Goal: Navigation & Orientation: Find specific page/section

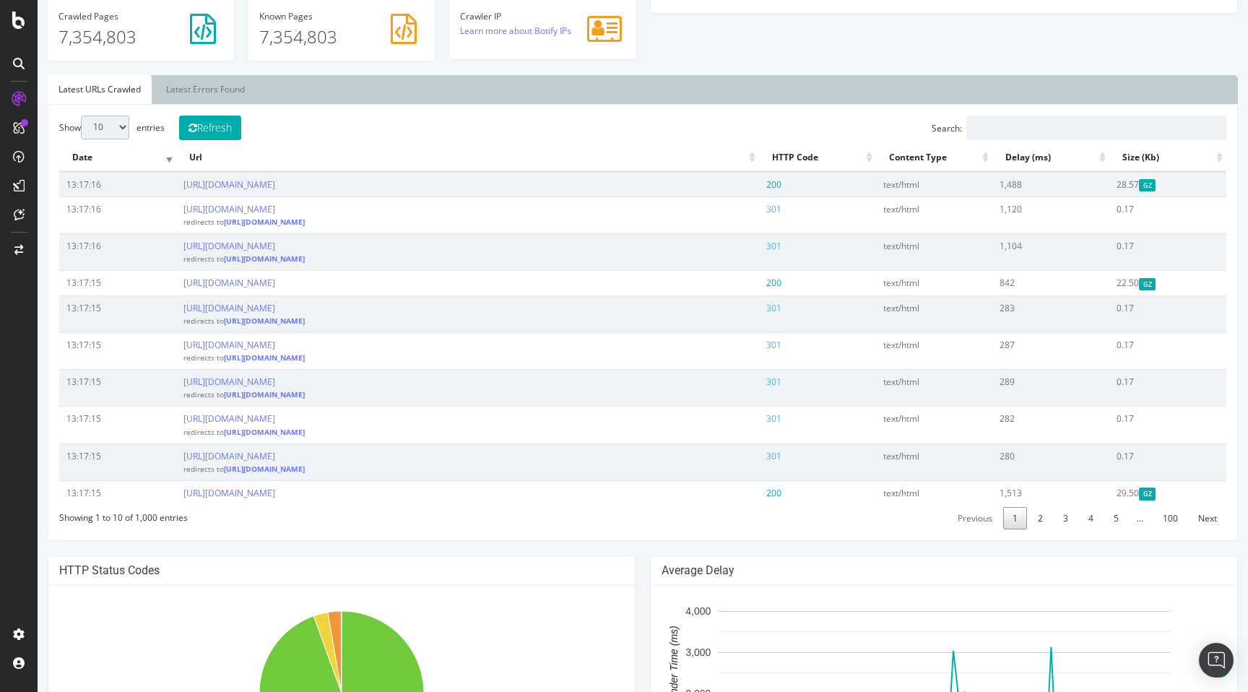
scroll to position [497, 0]
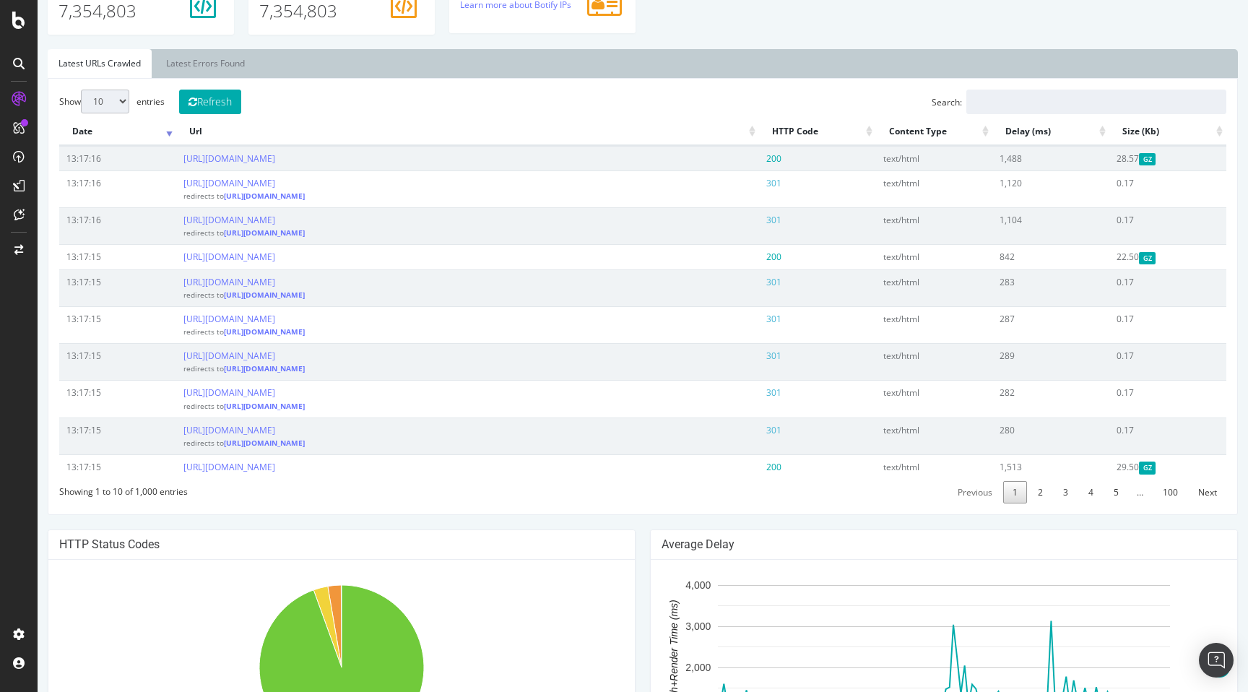
click at [647, 522] on div "nobroker [DOMAIN_NAME] Last step: Botify report generation We’re making your da…" at bounding box center [643, 343] width 1211 height 1652
click at [645, 534] on div "Average Delay Avg. Fetch+Render Time (ms) 11:19 11:26 11:33 11:40 11:47 11:54 1…" at bounding box center [944, 689] width 602 height 320
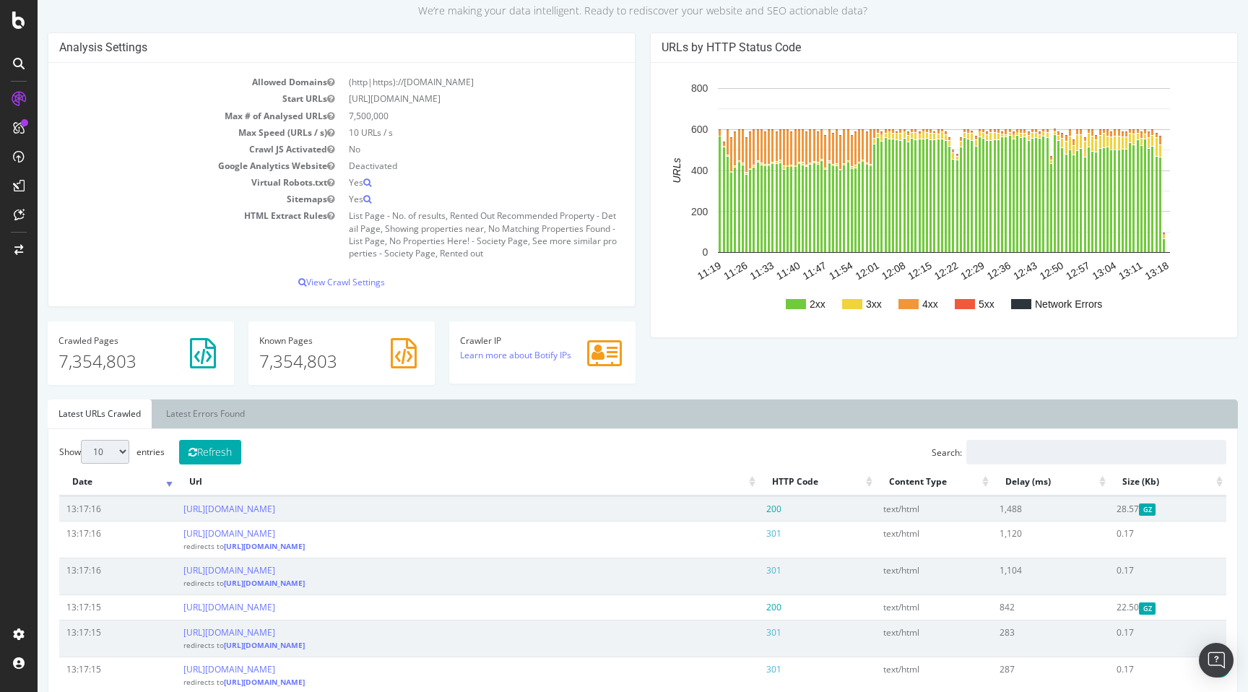
scroll to position [0, 0]
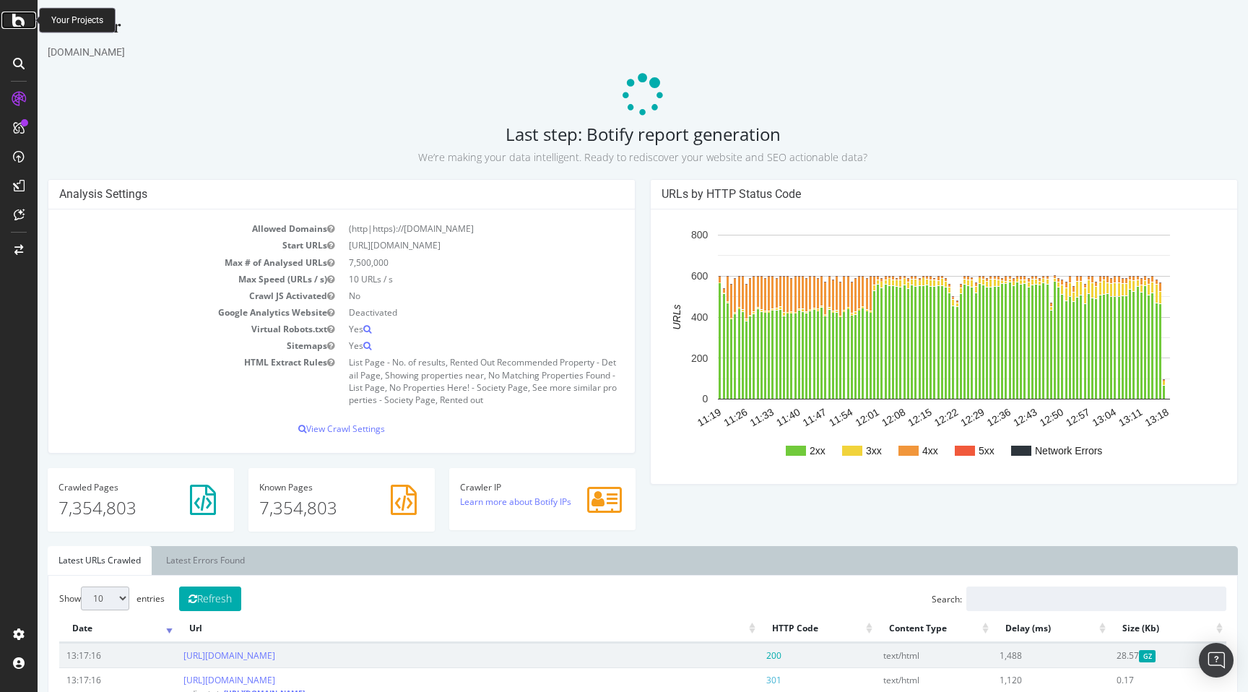
click at [11, 20] on div at bounding box center [18, 20] width 35 height 17
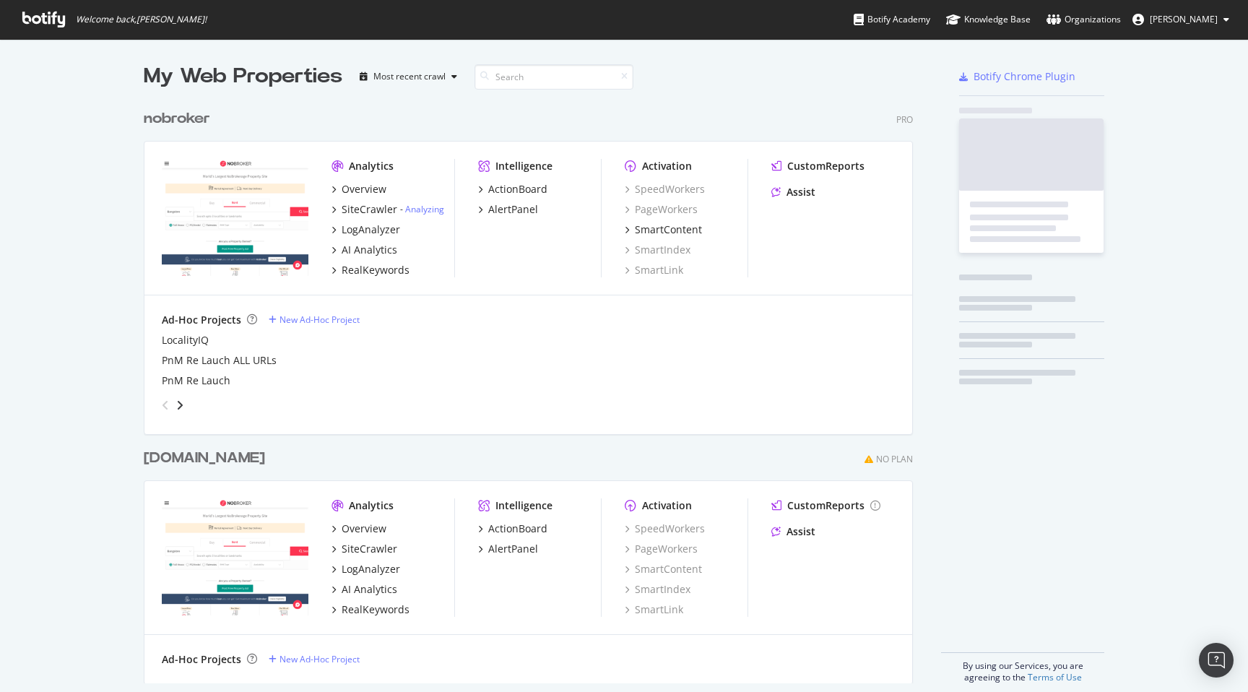
scroll to position [692, 1248]
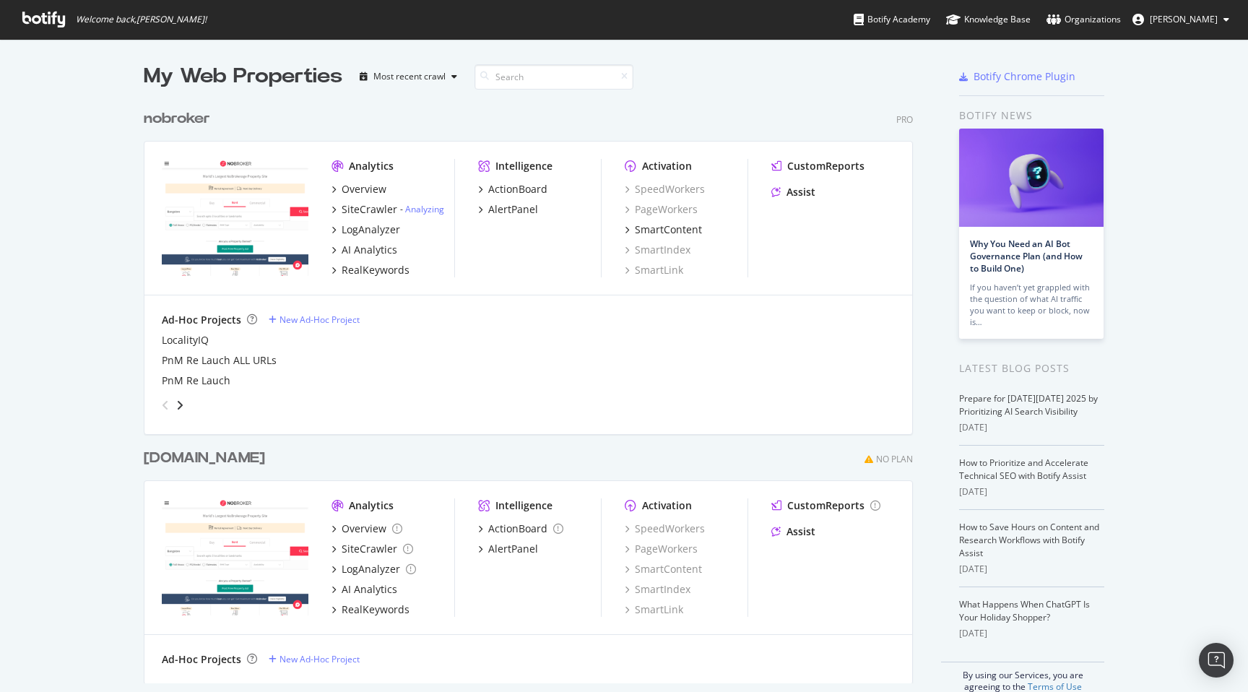
click at [775, 74] on div "My Web Properties Most recent crawl" at bounding box center [486, 76] width 684 height 29
